Goal: Transaction & Acquisition: Download file/media

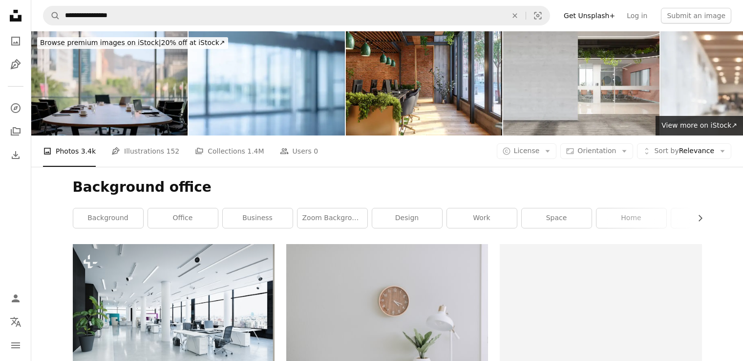
scroll to position [1006, 0]
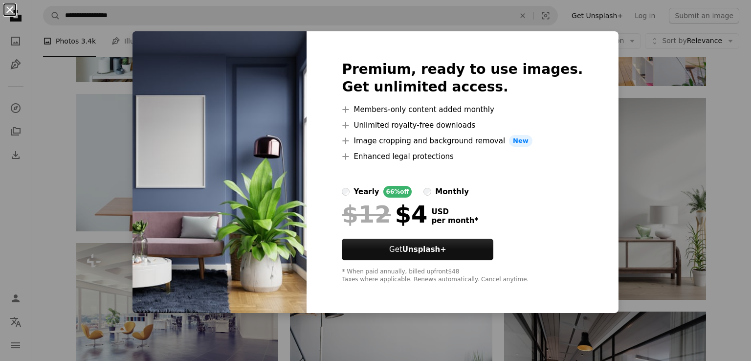
click at [10, 10] on button "An X shape" at bounding box center [10, 10] width 12 height 12
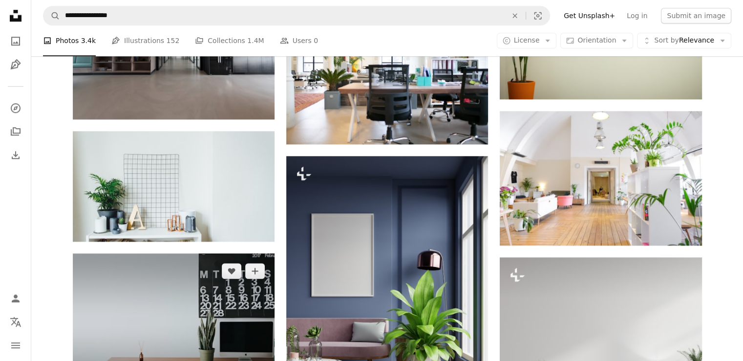
scroll to position [846, 0]
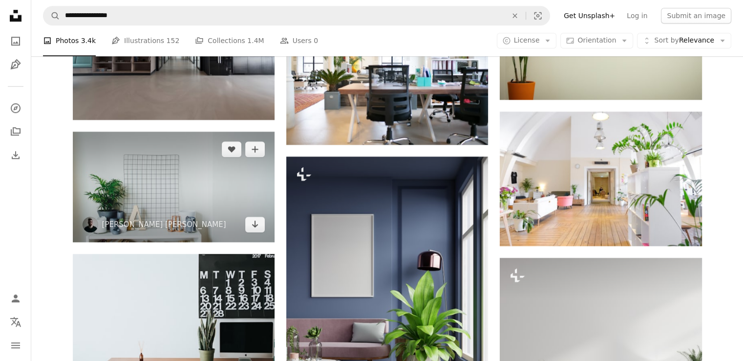
click at [166, 193] on img at bounding box center [174, 186] width 202 height 111
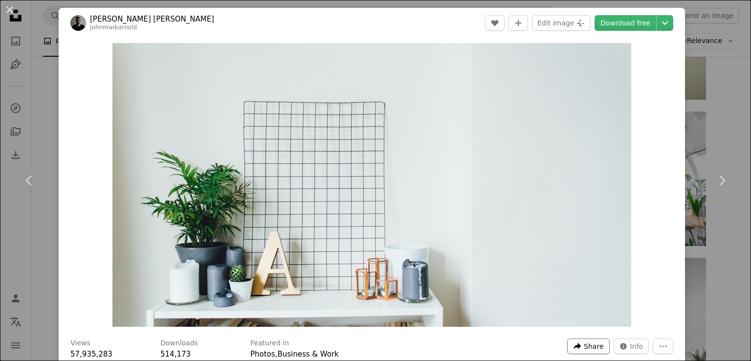
click at [583, 345] on span "Share" at bounding box center [593, 346] width 20 height 15
click at [10, 8] on button "An X shape" at bounding box center [10, 10] width 12 height 12
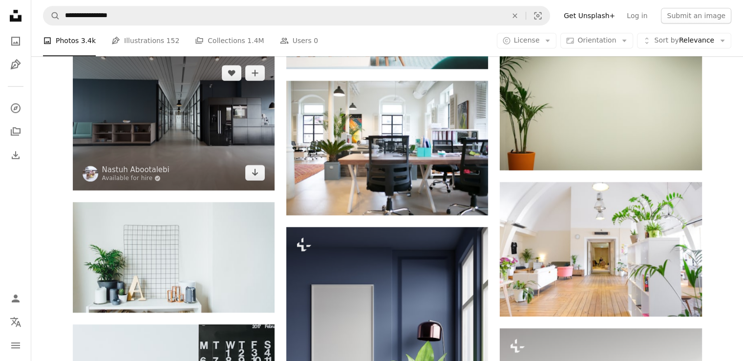
scroll to position [775, 0]
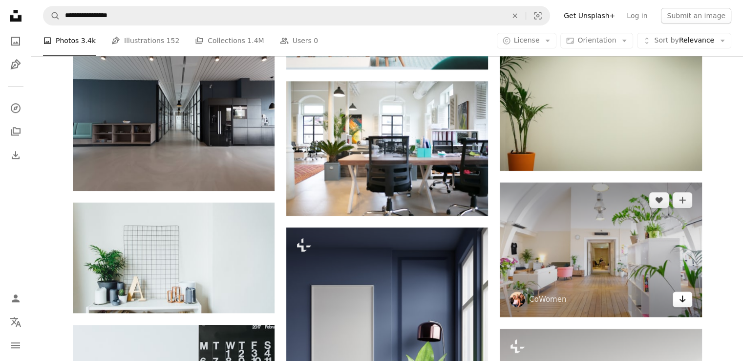
click at [682, 301] on icon "Download" at bounding box center [682, 298] width 6 height 7
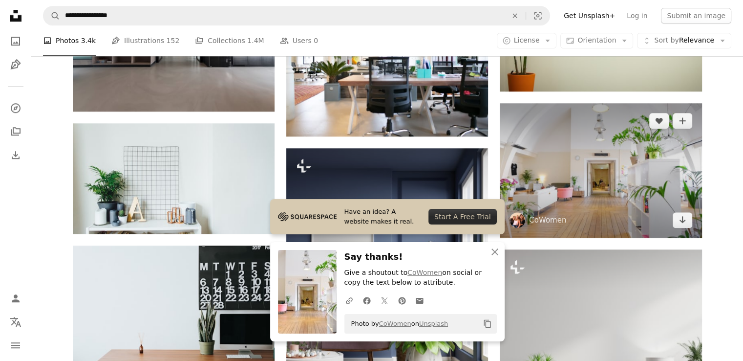
scroll to position [855, 0]
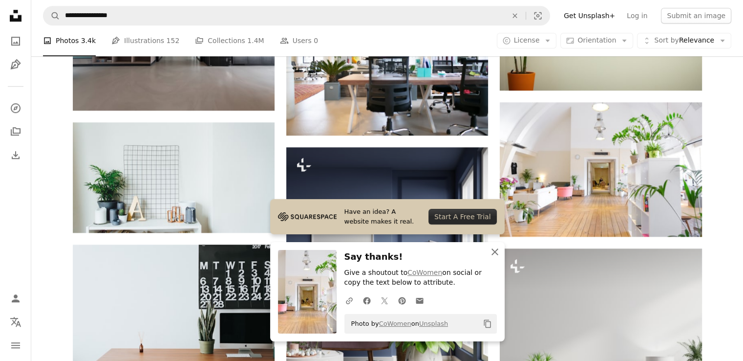
click at [493, 251] on icon "An X shape" at bounding box center [495, 252] width 12 height 12
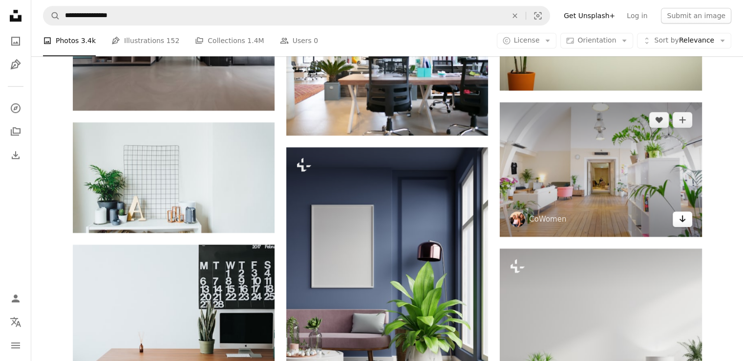
click at [681, 217] on icon "Arrow pointing down" at bounding box center [683, 219] width 8 height 12
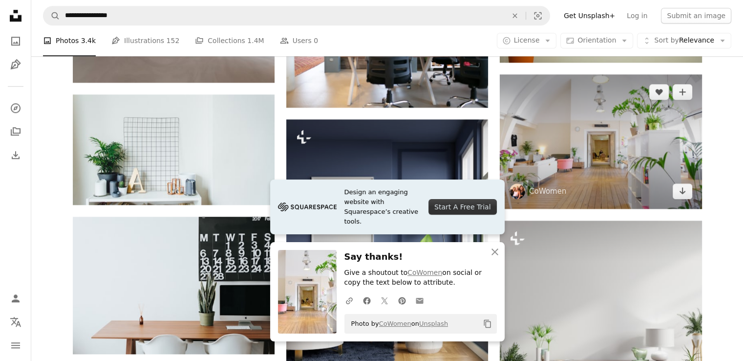
scroll to position [883, 0]
click at [570, 180] on img at bounding box center [601, 141] width 202 height 134
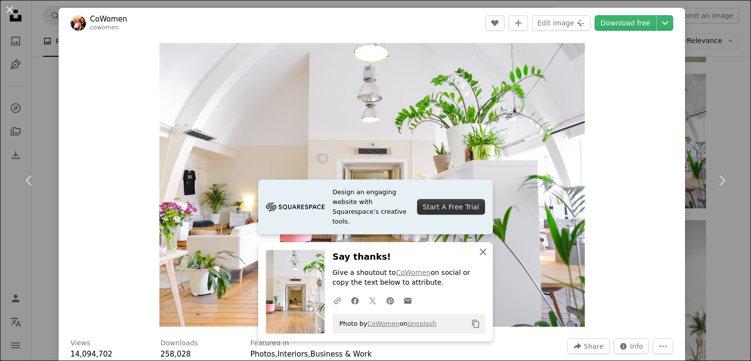
click at [480, 246] on icon "An X shape" at bounding box center [483, 252] width 12 height 12
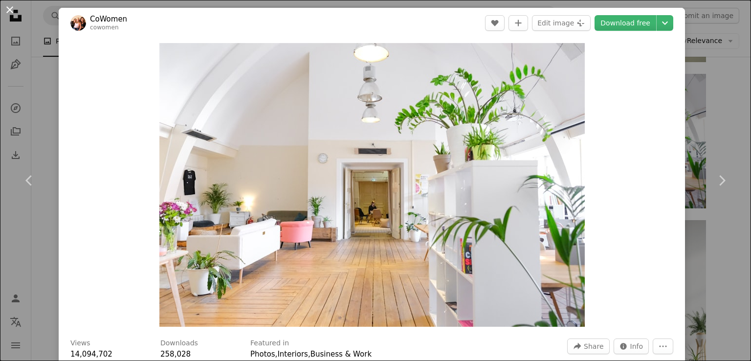
click at [8, 10] on button "An X shape" at bounding box center [10, 10] width 12 height 12
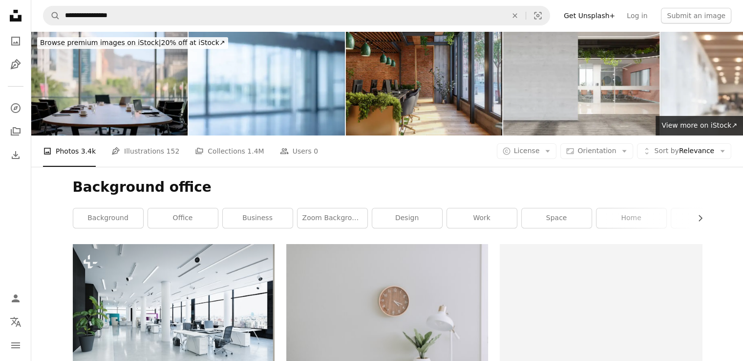
click at [381, 88] on img at bounding box center [424, 83] width 156 height 104
drag, startPoint x: 112, startPoint y: 90, endPoint x: 419, endPoint y: 88, distance: 306.9
click at [419, 88] on img at bounding box center [424, 83] width 156 height 104
click at [403, 84] on img at bounding box center [424, 83] width 156 height 104
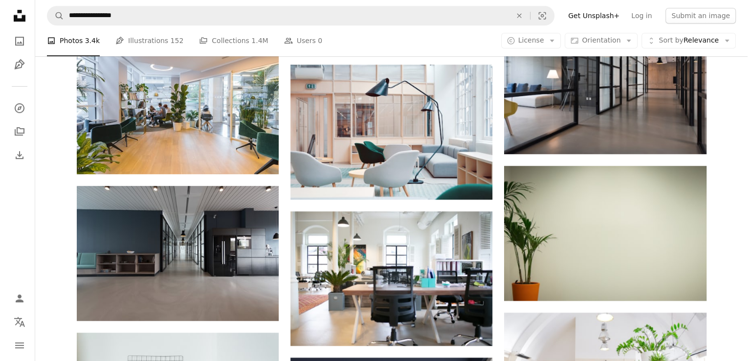
scroll to position [646, 0]
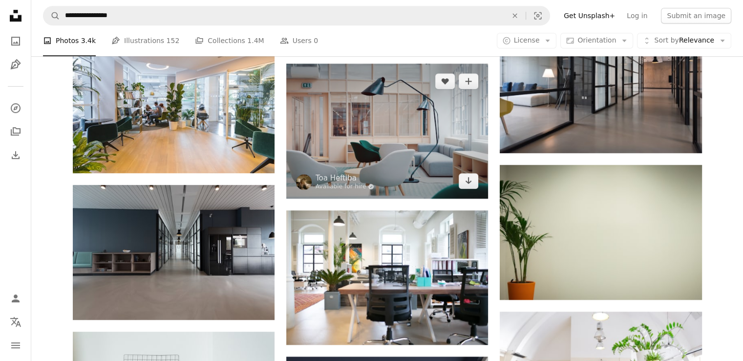
click at [352, 138] on img at bounding box center [387, 131] width 202 height 134
